Goal: Transaction & Acquisition: Purchase product/service

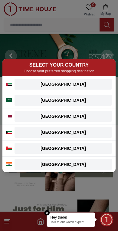
click at [45, 213] on em "Close tooltip" at bounding box center [46, 212] width 5 height 5
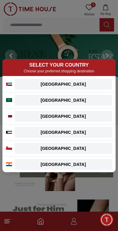
click at [90, 80] on button "[GEOGRAPHIC_DATA]" at bounding box center [63, 84] width 97 height 11
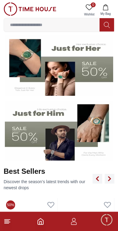
scroll to position [95, 0]
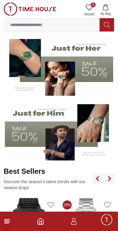
click at [21, 21] on input at bounding box center [52, 25] width 96 height 12
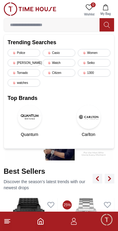
scroll to position [59, 0]
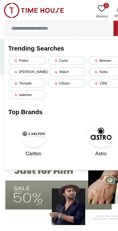
click at [22, 51] on div "Police" at bounding box center [24, 53] width 33 height 8
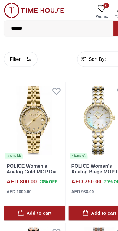
click at [85, 52] on span "Sort By:" at bounding box center [85, 52] width 16 height 6
click at [86, 50] on span "Sort By:" at bounding box center [85, 52] width 16 height 6
click at [74, 54] on icon "button" at bounding box center [73, 52] width 6 height 6
click at [76, 51] on icon "button" at bounding box center [73, 52] width 6 height 6
click at [76, 50] on icon "button" at bounding box center [73, 52] width 6 height 6
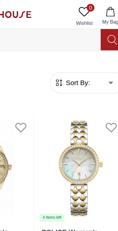
click at [77, 51] on span "Sort By:" at bounding box center [85, 52] width 16 height 6
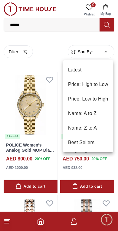
click at [101, 98] on li "Price: Low to High" at bounding box center [88, 99] width 50 height 15
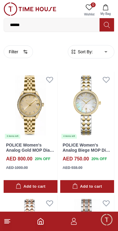
type input "*"
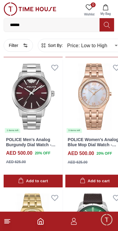
scroll to position [922, 0]
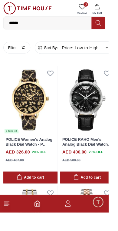
click at [86, 156] on link "POLICE RAHO Men's Analog Black Dial Watch - PEWJB0021302" at bounding box center [95, 156] width 54 height 15
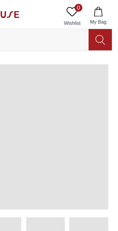
click at [57, 77] on span at bounding box center [59, 85] width 106 height 91
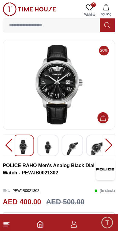
click at [66, 22] on input at bounding box center [52, 25] width 96 height 12
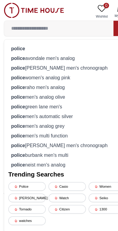
click at [28, 183] on div "Tornado" at bounding box center [24, 183] width 33 height 8
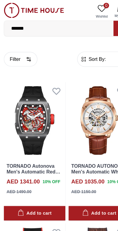
click at [87, 50] on span "Sort By:" at bounding box center [85, 52] width 16 height 6
click at [77, 54] on span "Sort By:" at bounding box center [85, 52] width 16 height 6
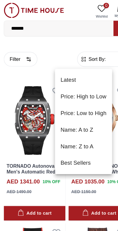
click at [81, 100] on li "Price: Low to High" at bounding box center [73, 99] width 50 height 15
type input "*"
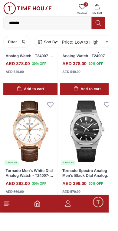
scroll to position [229, 0]
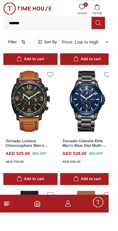
scroll to position [2851, 0]
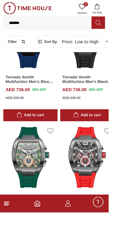
scroll to position [7095, 0]
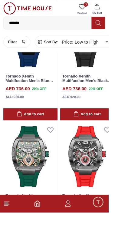
click at [96, 210] on link "Tornado Xenith Multifuction Men's Gun Metal/Red Dial Multi Function Watch - T23…" at bounding box center [93, 222] width 51 height 25
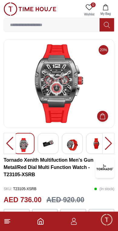
click at [109, 140] on div at bounding box center [108, 143] width 12 height 21
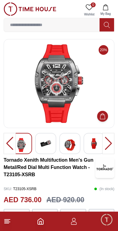
click at [110, 141] on div at bounding box center [108, 143] width 12 height 21
click at [111, 144] on div at bounding box center [108, 143] width 12 height 21
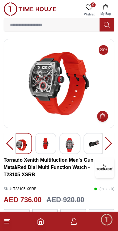
click at [91, 146] on img at bounding box center [94, 143] width 11 height 11
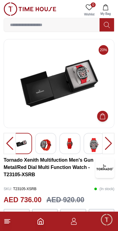
click at [71, 146] on img at bounding box center [69, 143] width 11 height 11
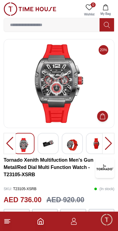
click at [9, 143] on div at bounding box center [10, 143] width 12 height 21
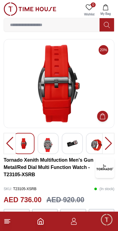
click at [7, 220] on icon at bounding box center [7, 220] width 7 height 7
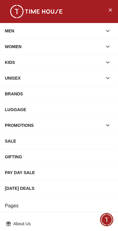
click at [107, 12] on button "Close Menu" at bounding box center [110, 10] width 10 height 10
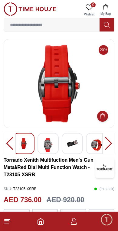
click at [70, 25] on input at bounding box center [52, 25] width 96 height 12
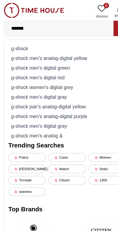
click at [45, 25] on input "*******" at bounding box center [52, 25] width 96 height 12
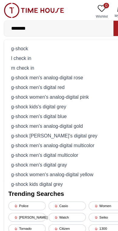
type input "*******"
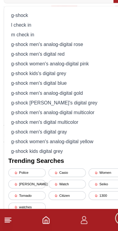
scroll to position [26, 0]
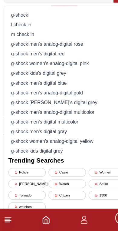
click at [58, 176] on div "Casio" at bounding box center [59, 180] width 33 height 8
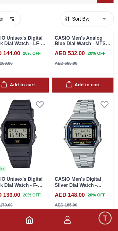
scroll to position [454, 0]
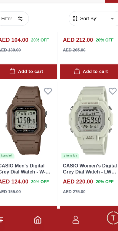
scroll to position [2567, 0]
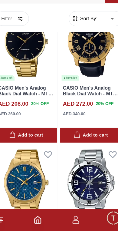
scroll to position [4364, 0]
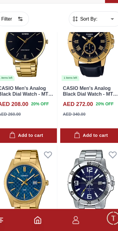
click at [80, 42] on span "Sort By:" at bounding box center [85, 45] width 16 height 6
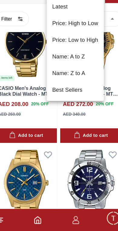
click at [73, 57] on li "Price: Low to High" at bounding box center [73, 64] width 50 height 15
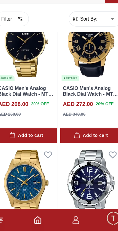
type input "*"
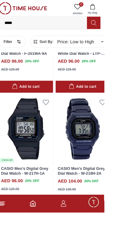
scroll to position [890, 0]
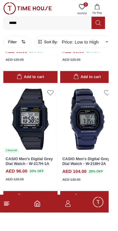
click at [79, 139] on img at bounding box center [94, 130] width 59 height 74
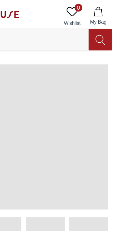
click at [55, 100] on span at bounding box center [59, 85] width 106 height 91
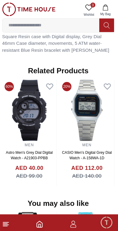
scroll to position [427, 0]
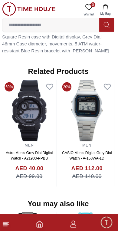
click at [4, 221] on icon at bounding box center [7, 220] width 7 height 7
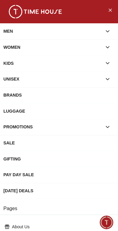
scroll to position [0, 0]
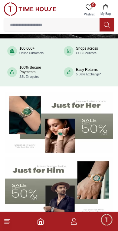
scroll to position [38, 0]
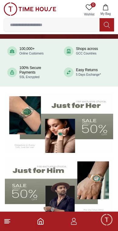
click at [86, 49] on div "Shops across GCC Countries" at bounding box center [87, 51] width 22 height 9
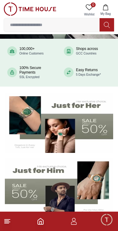
click at [84, 52] on span "GCC Countries" at bounding box center [86, 53] width 21 height 3
click at [87, 47] on div "Shops across GCC Countries" at bounding box center [87, 51] width 22 height 9
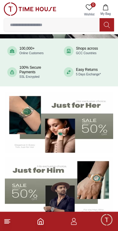
scroll to position [38, 0]
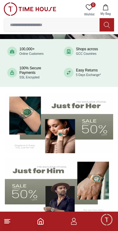
click at [69, 51] on icon at bounding box center [69, 52] width 4 height 4
click at [72, 46] on div "Shops across GCC Countries" at bounding box center [87, 51] width 52 height 15
click at [70, 51] on icon at bounding box center [69, 52] width 4 height 4
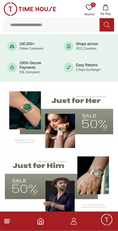
scroll to position [40, 0]
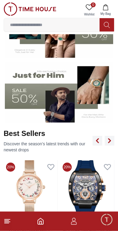
click at [89, 93] on img at bounding box center [59, 93] width 108 height 60
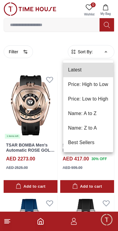
click at [102, 100] on li "Price: Low to High" at bounding box center [88, 99] width 50 height 15
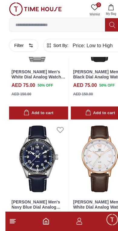
scroll to position [2563, 0]
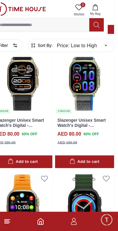
scroll to position [3544, 10]
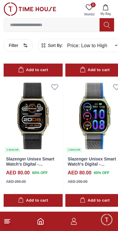
click at [15, 24] on input at bounding box center [52, 25] width 96 height 12
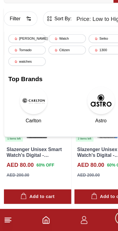
scroll to position [3506, 0]
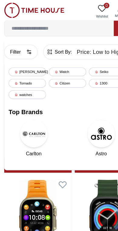
click at [28, 23] on input at bounding box center [52, 25] width 96 height 12
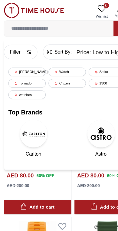
click at [15, 60] on div "[PERSON_NAME]" at bounding box center [24, 63] width 33 height 8
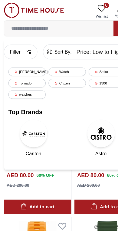
type input "******"
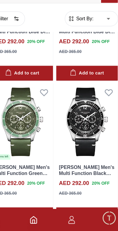
scroll to position [967, 0]
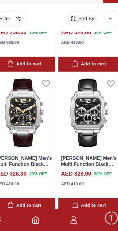
scroll to position [2944, 0]
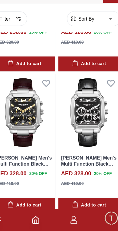
click at [88, 102] on img at bounding box center [87, 127] width 54 height 67
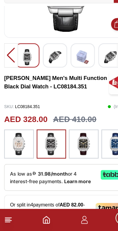
scroll to position [66, 0]
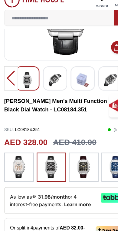
click at [66, 178] on span "As low as 31.98/month or 4 interest-free payments." at bounding box center [38, 184] width 58 height 12
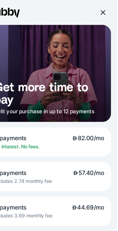
scroll to position [54, 0]
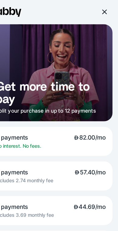
click at [103, 11] on div at bounding box center [105, 10] width 5 height 5
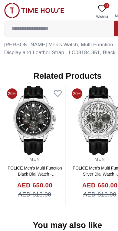
scroll to position [448, 0]
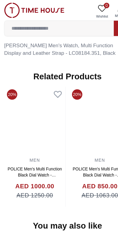
click at [46, 113] on img at bounding box center [31, 106] width 54 height 61
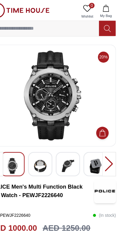
click at [67, 143] on img at bounding box center [72, 145] width 11 height 14
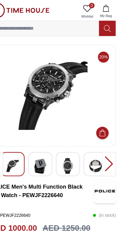
click at [43, 140] on img at bounding box center [48, 145] width 11 height 14
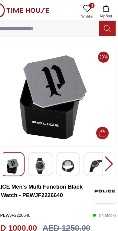
click at [91, 144] on img at bounding box center [96, 145] width 11 height 14
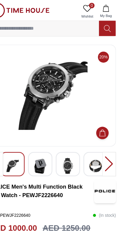
click at [102, 143] on div at bounding box center [108, 143] width 12 height 21
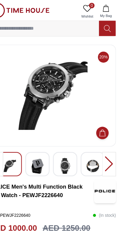
click at [102, 143] on div at bounding box center [108, 143] width 12 height 21
click at [64, 145] on img at bounding box center [69, 145] width 11 height 14
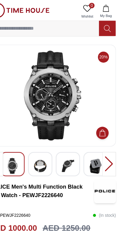
click at [43, 149] on img at bounding box center [48, 145] width 11 height 14
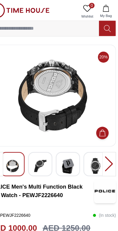
click at [18, 142] on img at bounding box center [23, 145] width 11 height 14
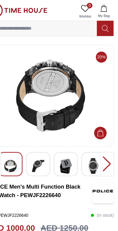
click at [24, 26] on input at bounding box center [52, 25] width 96 height 12
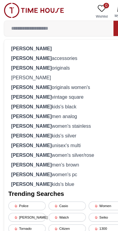
click at [20, 50] on strong "lee cooper" at bounding box center [27, 50] width 35 height 5
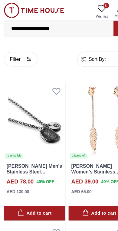
click at [23, 25] on input "**********" at bounding box center [52, 25] width 96 height 12
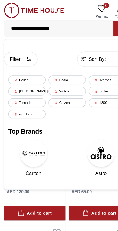
click at [75, 25] on input "**********" at bounding box center [52, 25] width 96 height 12
